Goal: Task Accomplishment & Management: Use online tool/utility

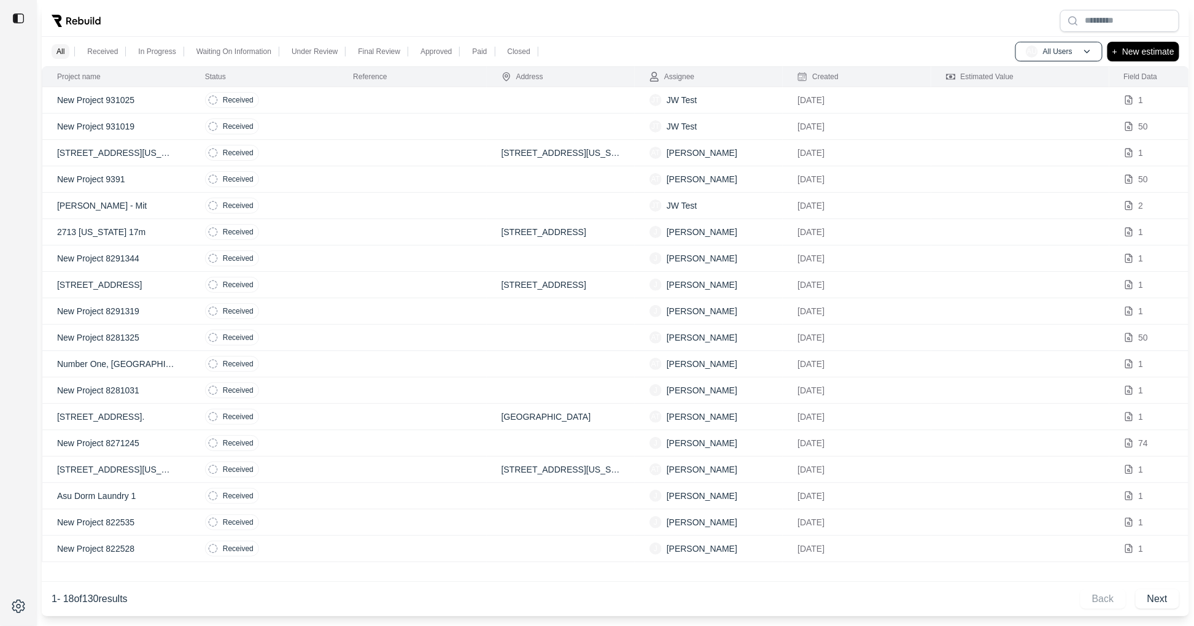
click at [430, 105] on td at bounding box center [412, 100] width 148 height 26
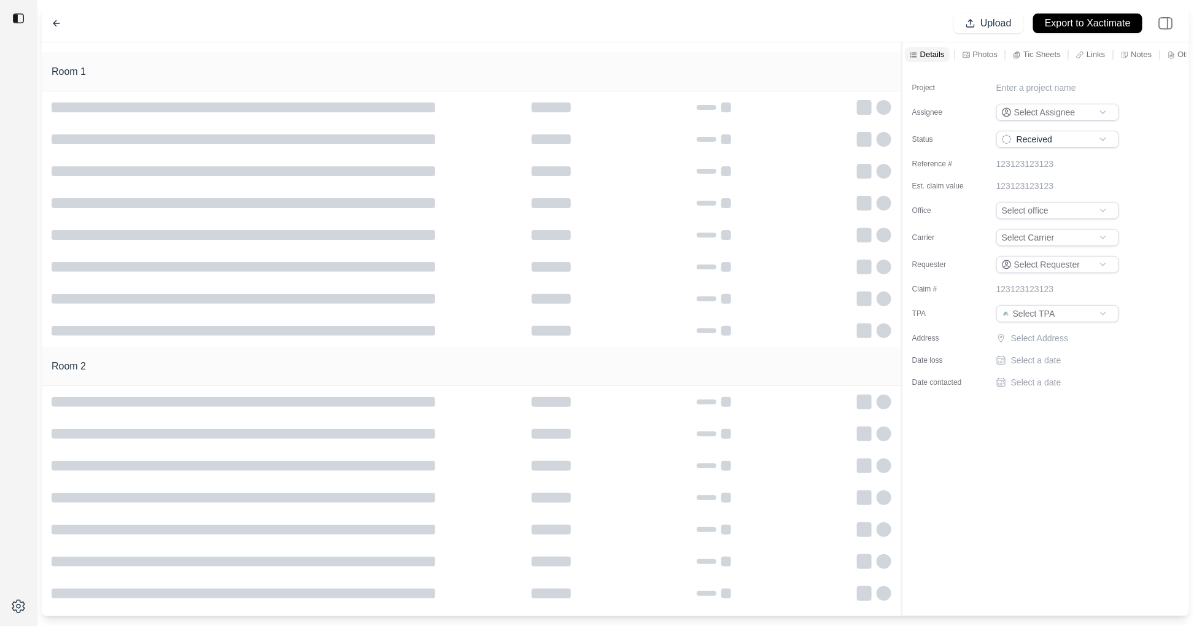
type input "**********"
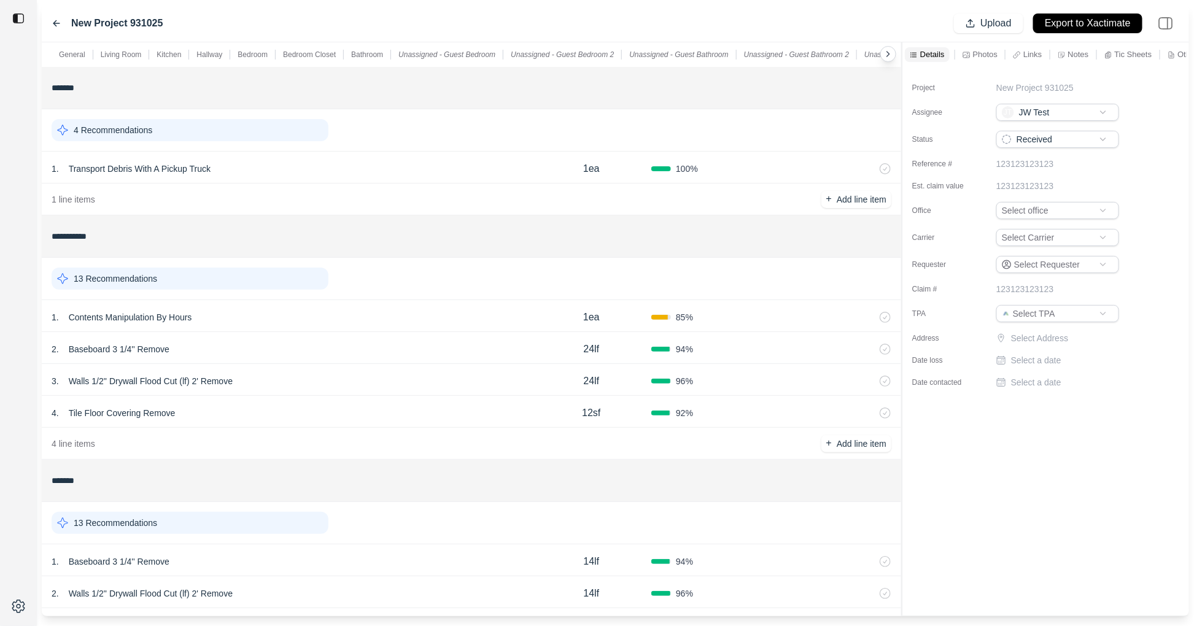
click at [50, 23] on div "New Project 931025 Upload Export to Xactimate" at bounding box center [615, 23] width 1147 height 37
click at [54, 20] on icon at bounding box center [57, 23] width 10 height 10
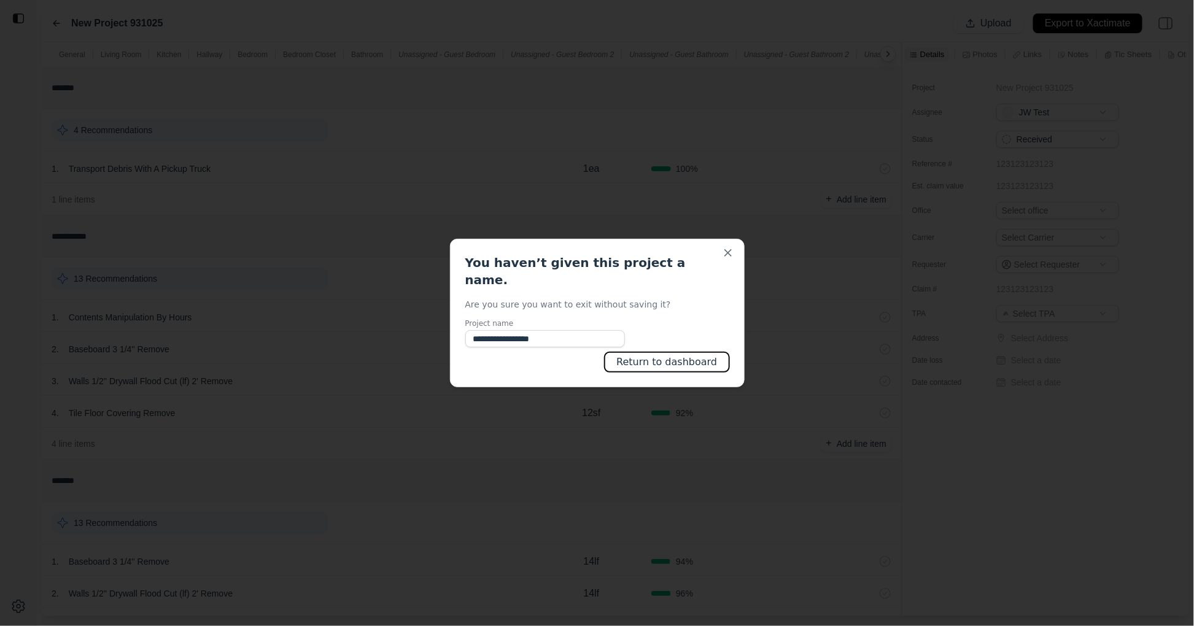
click at [693, 355] on button "Return to dashboard" at bounding box center [667, 362] width 124 height 20
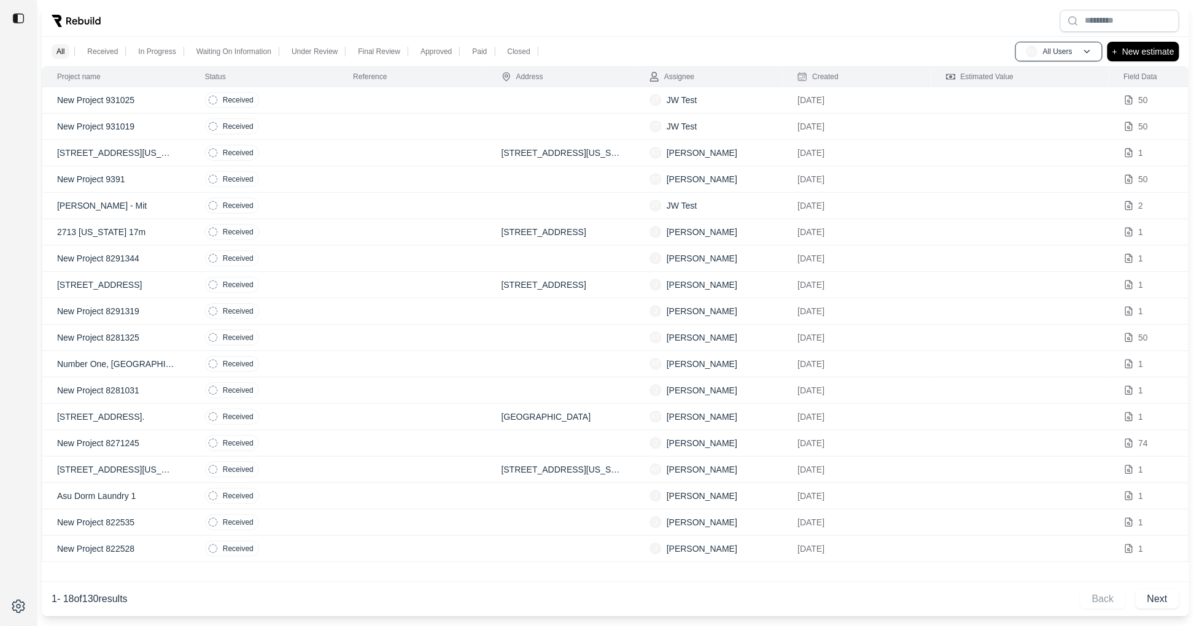
click at [1124, 61] on div "All Received In Progress Waiting On Information Under Review Final Review Appro…" at bounding box center [615, 51] width 1147 height 29
click at [1127, 53] on p "New estimate" at bounding box center [1148, 51] width 52 height 15
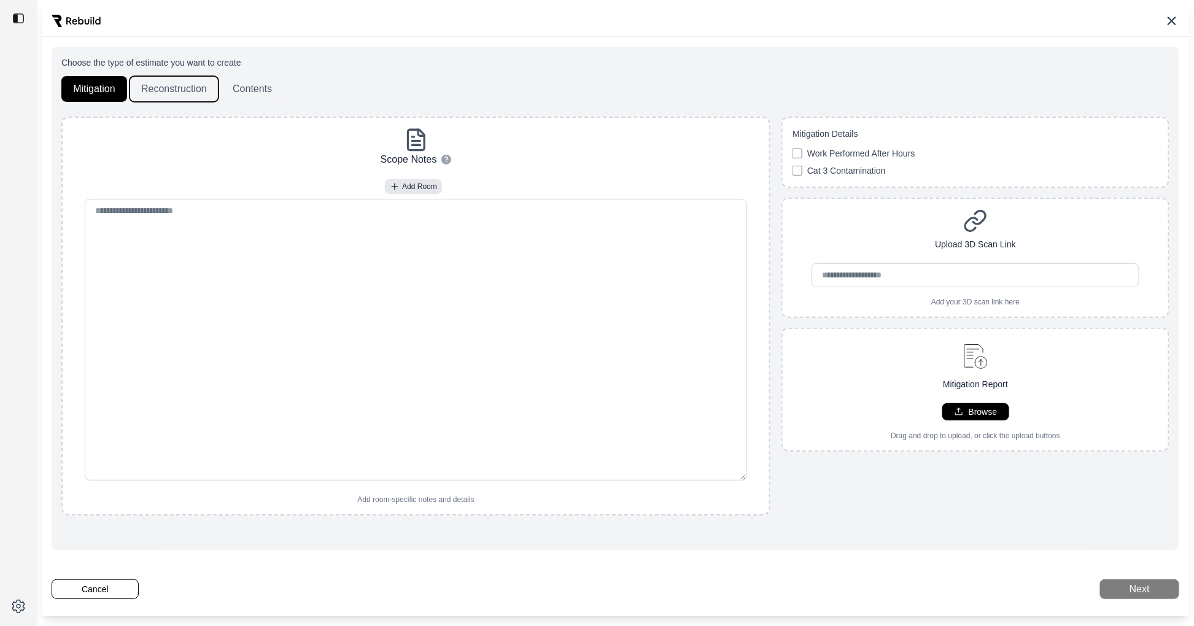
click at [168, 88] on button "Reconstruction" at bounding box center [173, 89] width 89 height 26
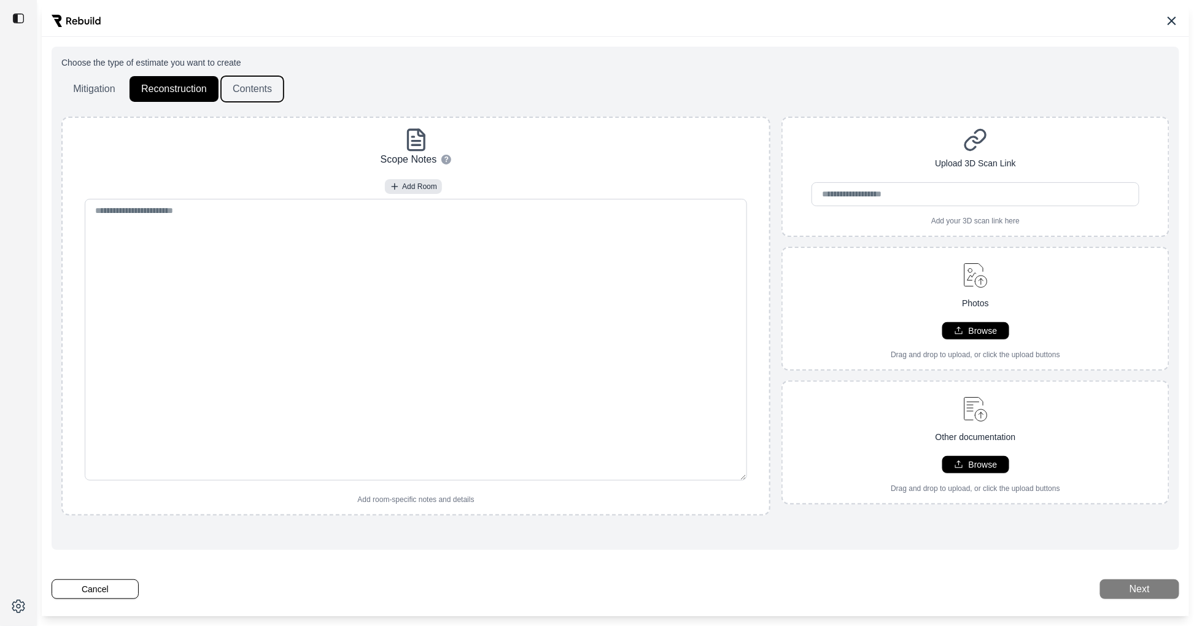
click at [258, 94] on button "Contents" at bounding box center [252, 89] width 63 height 26
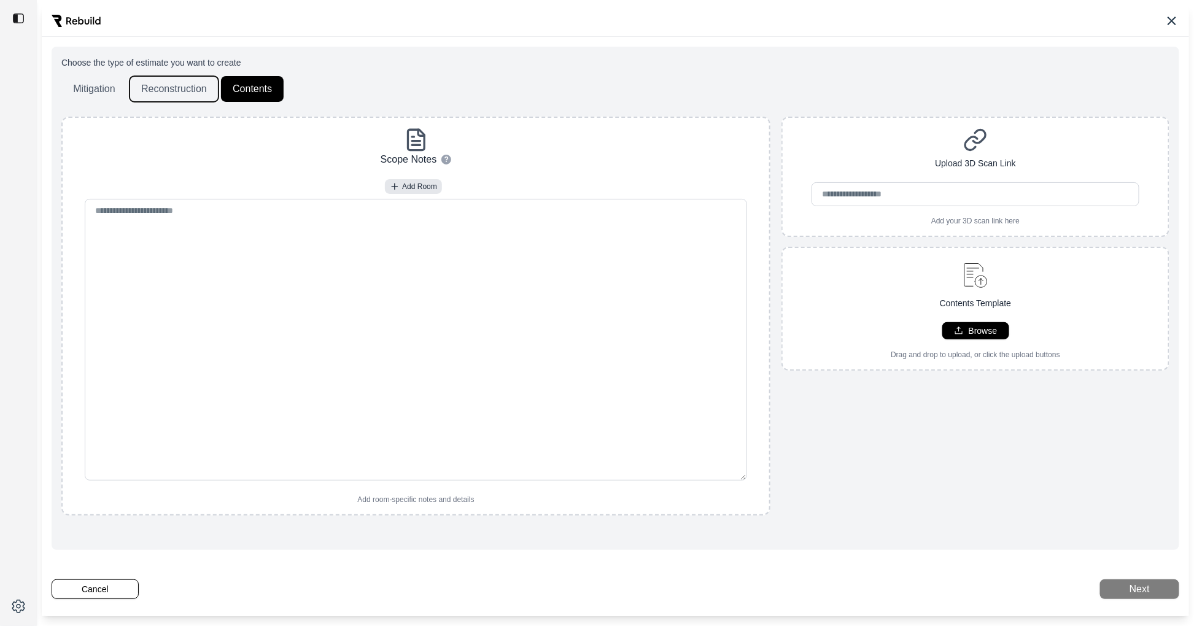
click at [164, 85] on button "Reconstruction" at bounding box center [173, 89] width 89 height 26
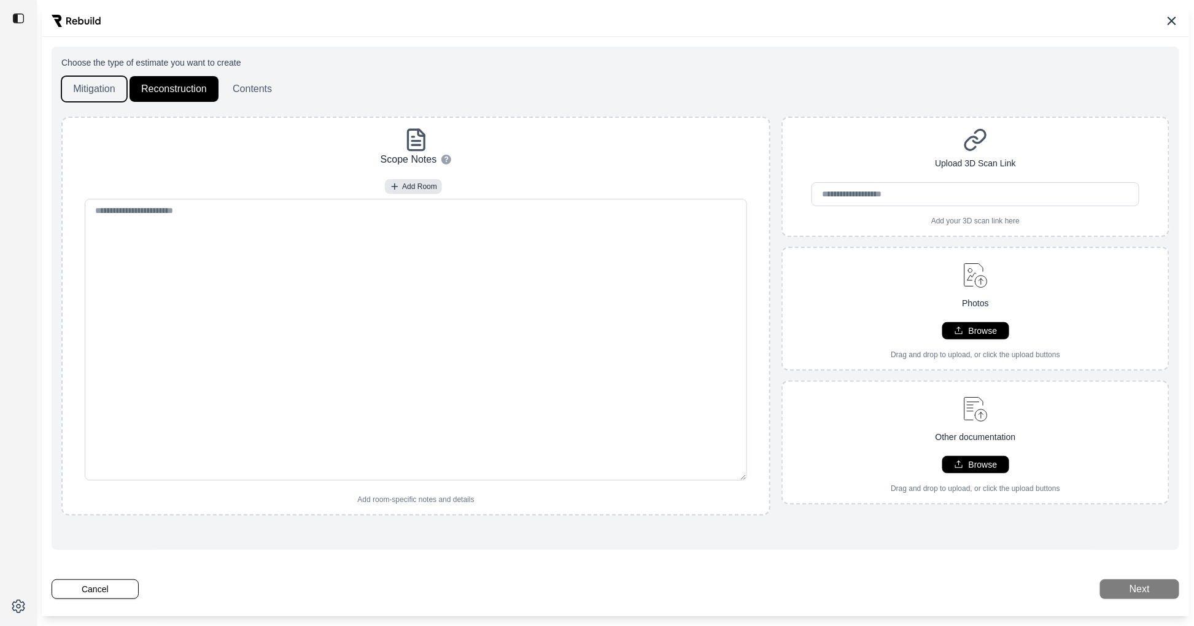
click at [86, 101] on button "Mitigation" at bounding box center [94, 89] width 66 height 26
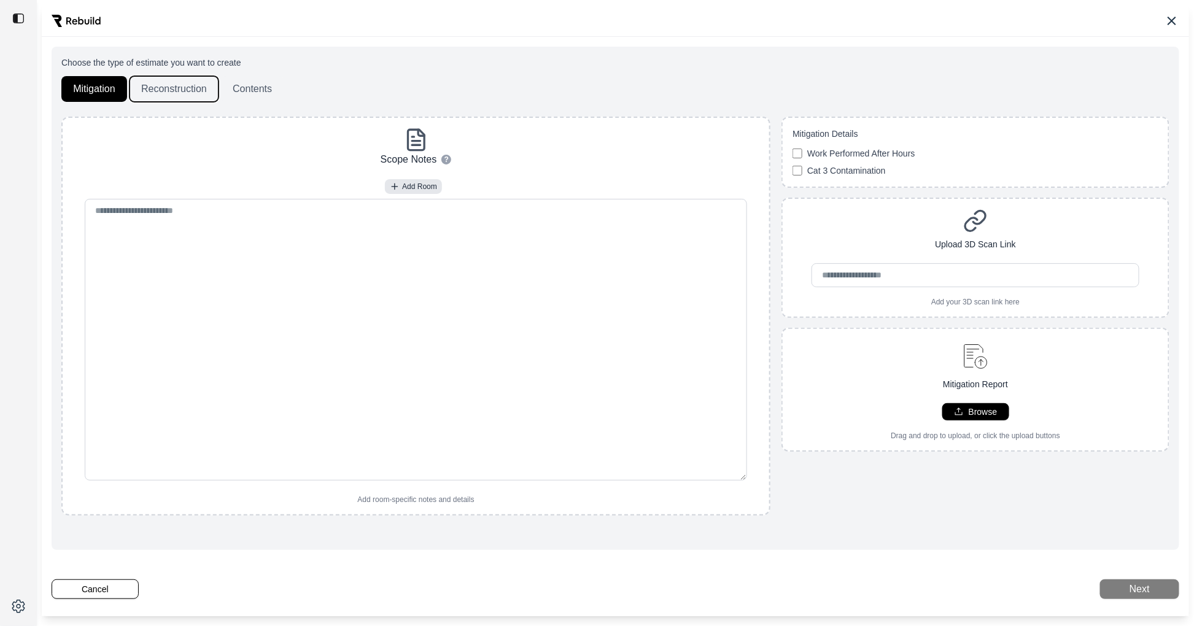
click at [172, 98] on button "Reconstruction" at bounding box center [173, 89] width 89 height 26
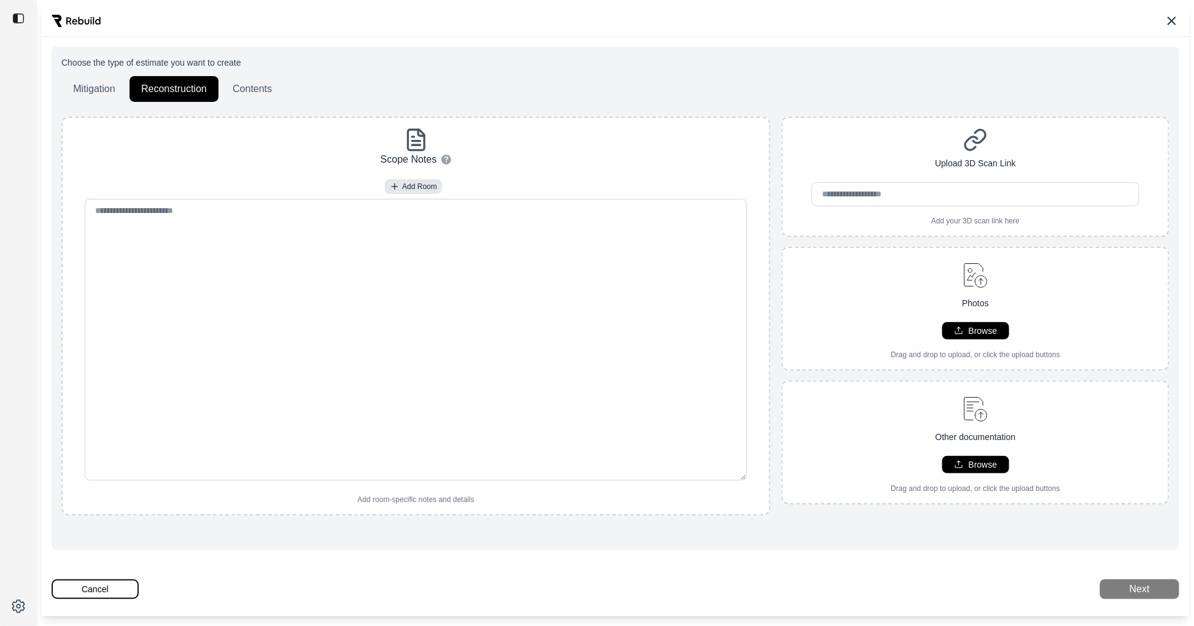
click at [133, 584] on button "Cancel" at bounding box center [95, 589] width 87 height 20
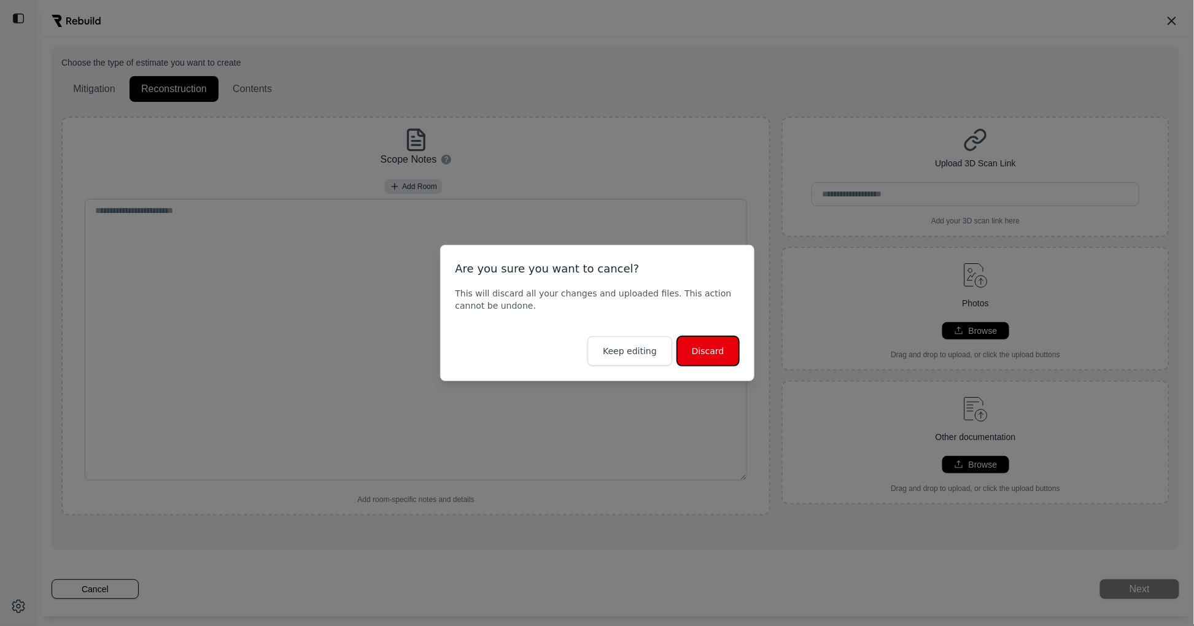
click at [711, 353] on button "Discard" at bounding box center [708, 350] width 62 height 29
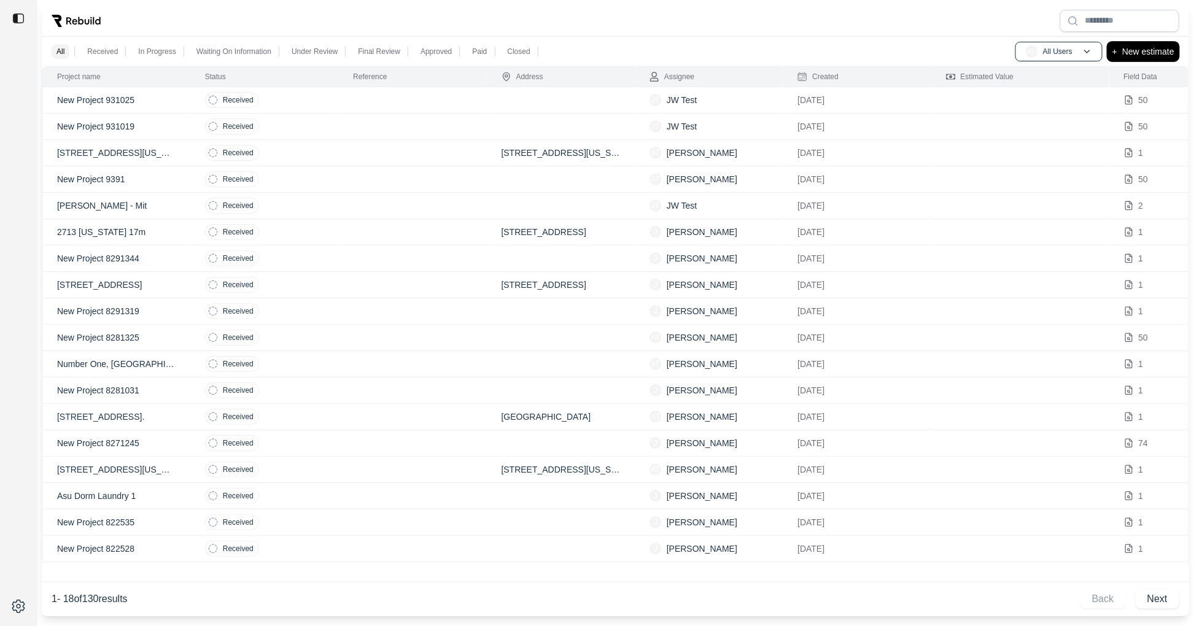
click at [1137, 47] on p "New estimate" at bounding box center [1148, 51] width 52 height 15
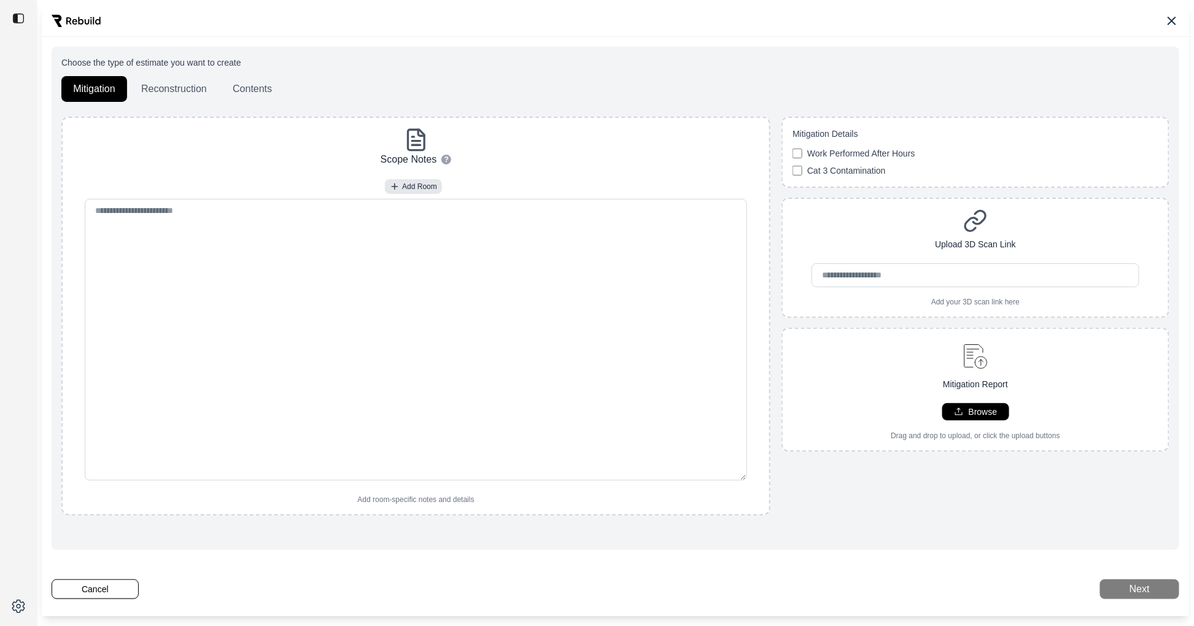
click at [181, 91] on button "Reconstruction" at bounding box center [173, 89] width 89 height 26
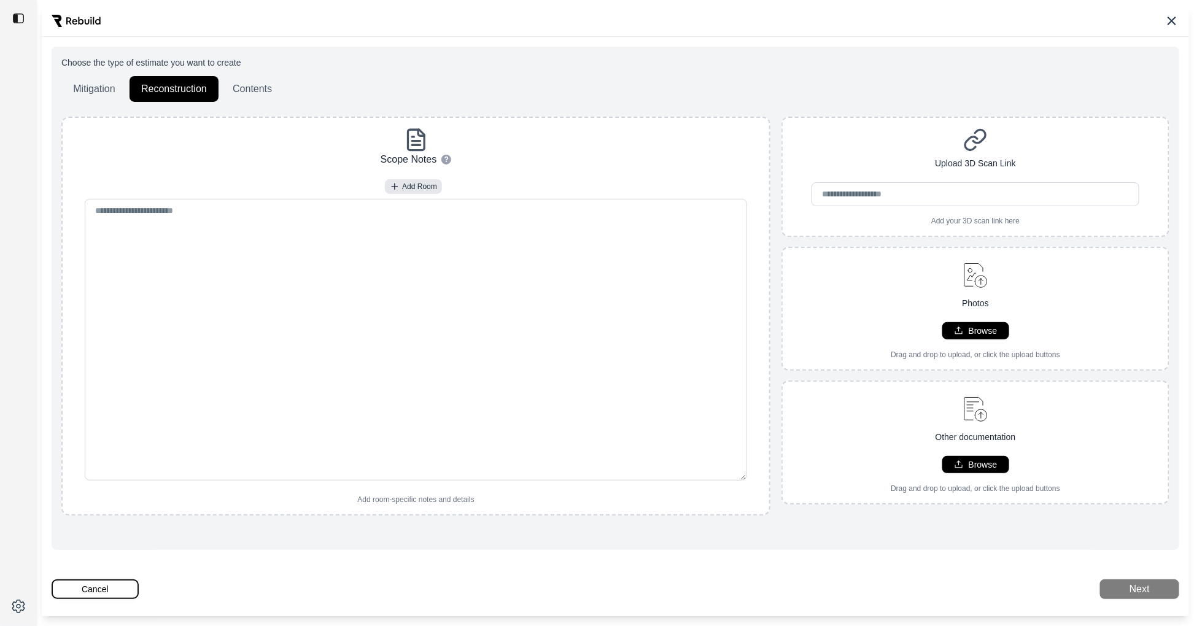
click at [104, 588] on button "Cancel" at bounding box center [95, 589] width 87 height 20
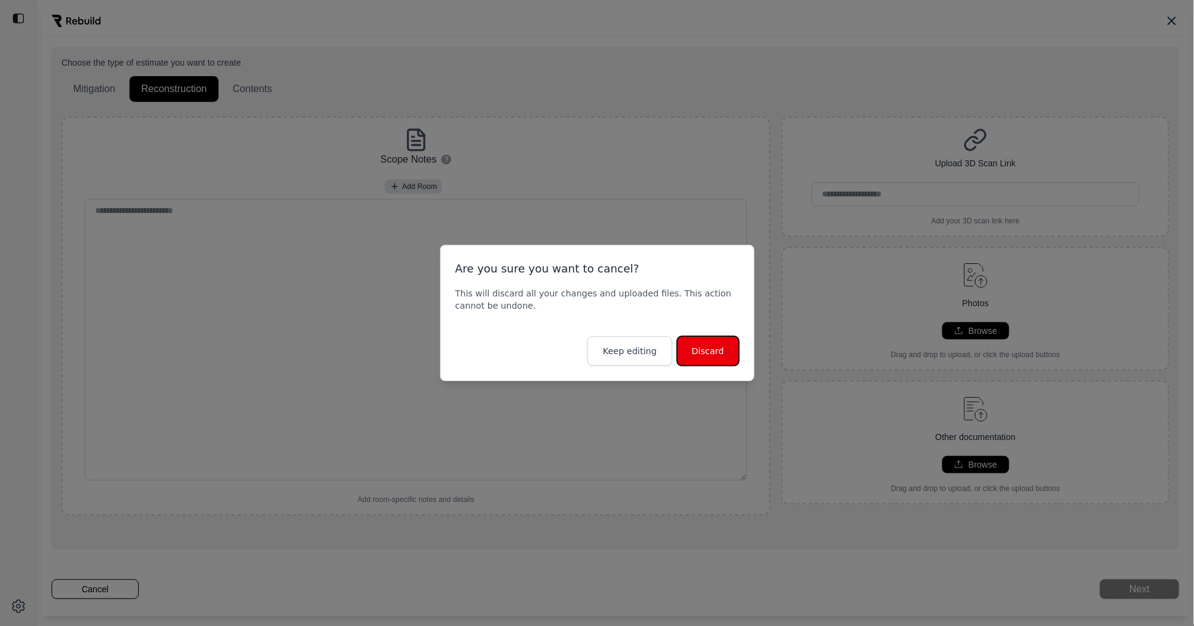
click at [706, 349] on button "Discard" at bounding box center [708, 350] width 62 height 29
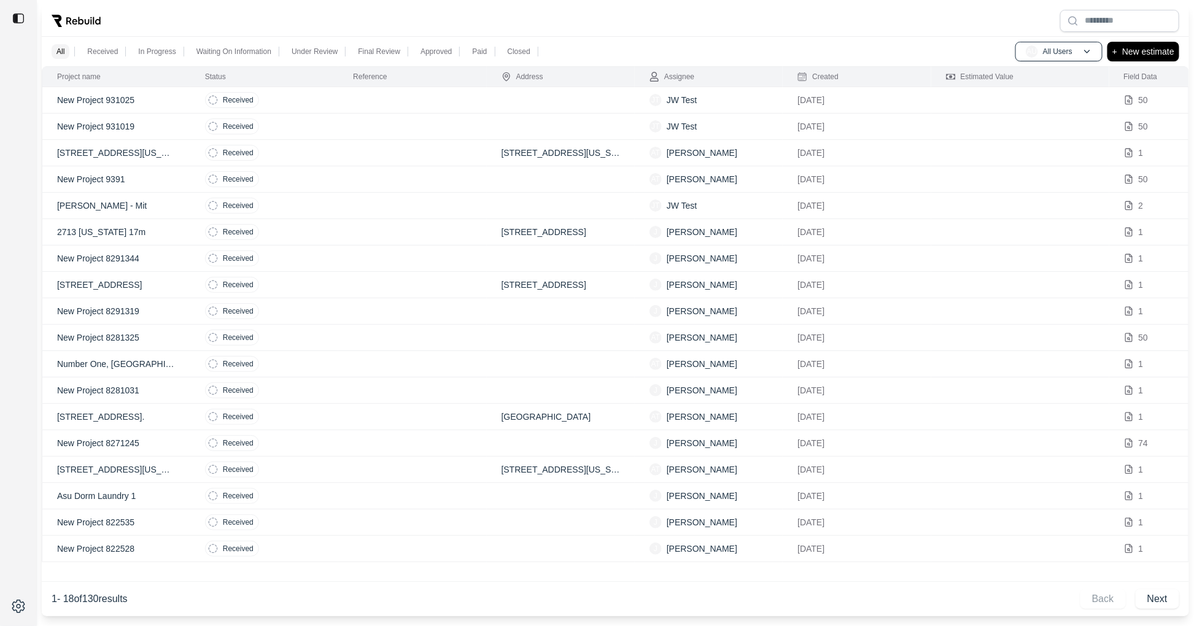
click at [326, 182] on td "Received" at bounding box center [264, 179] width 148 height 26
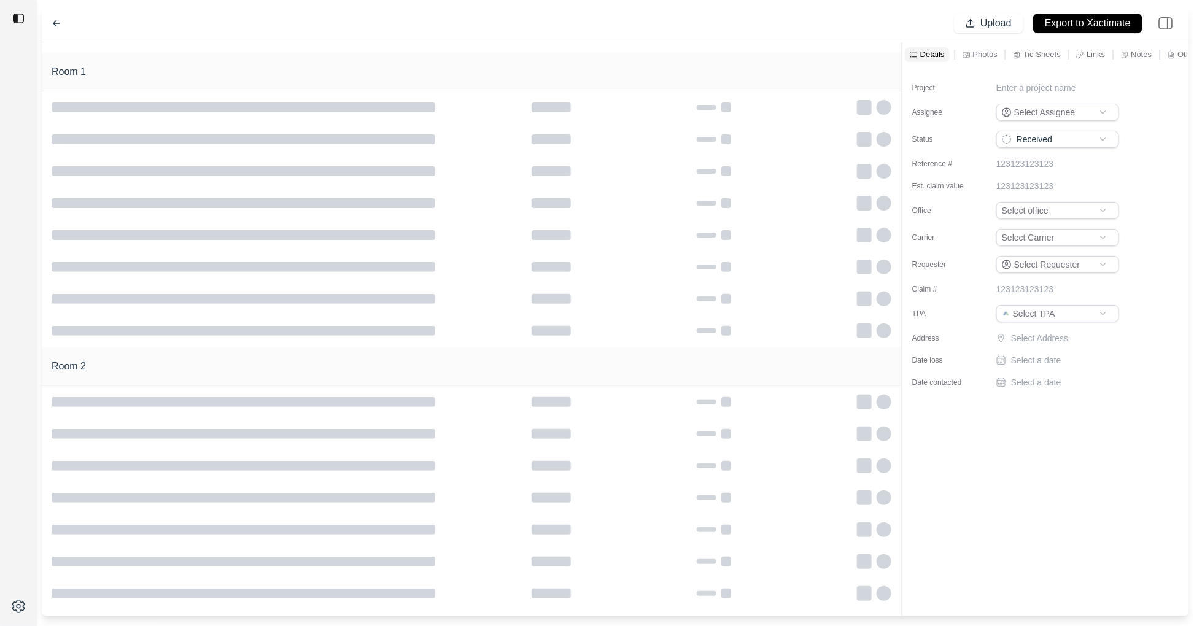
type input "**********"
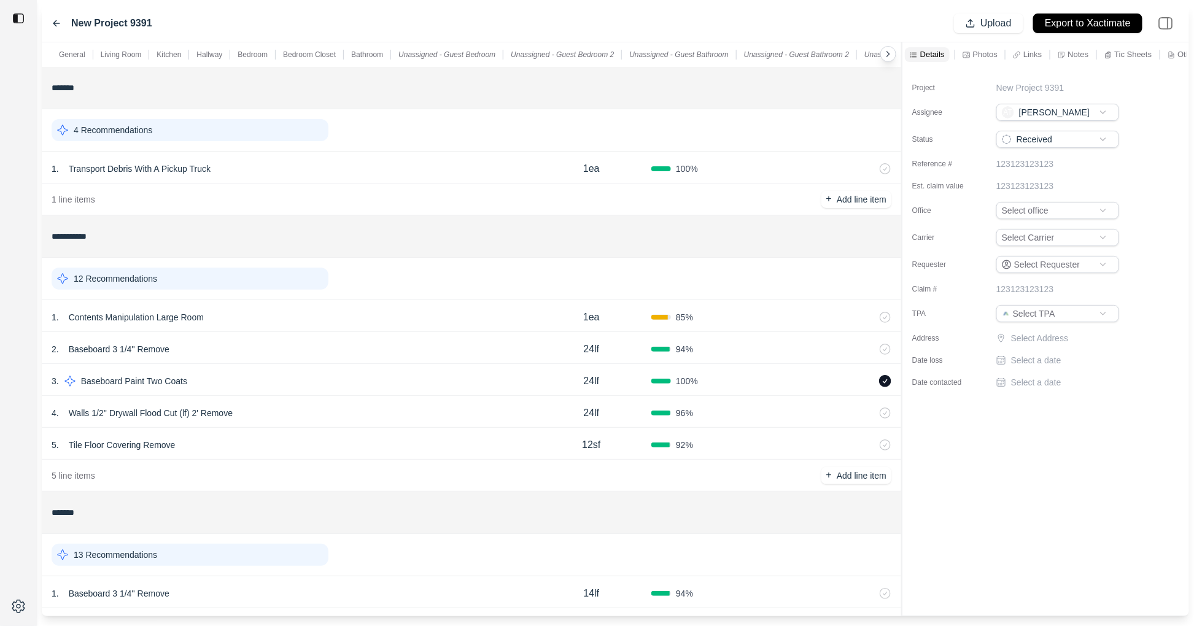
click at [50, 23] on div "New Project 9391 Upload Export to Xactimate" at bounding box center [615, 23] width 1147 height 37
click at [52, 21] on icon at bounding box center [57, 23] width 10 height 10
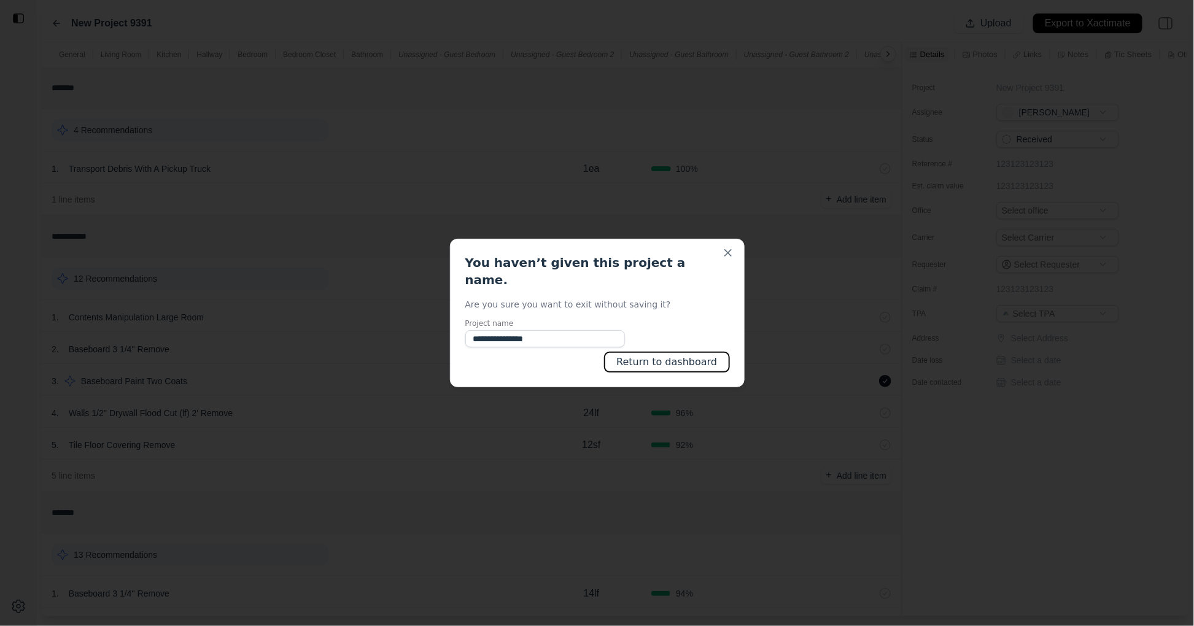
click at [665, 352] on button "Return to dashboard" at bounding box center [667, 362] width 124 height 20
